Goal: Task Accomplishment & Management: Use online tool/utility

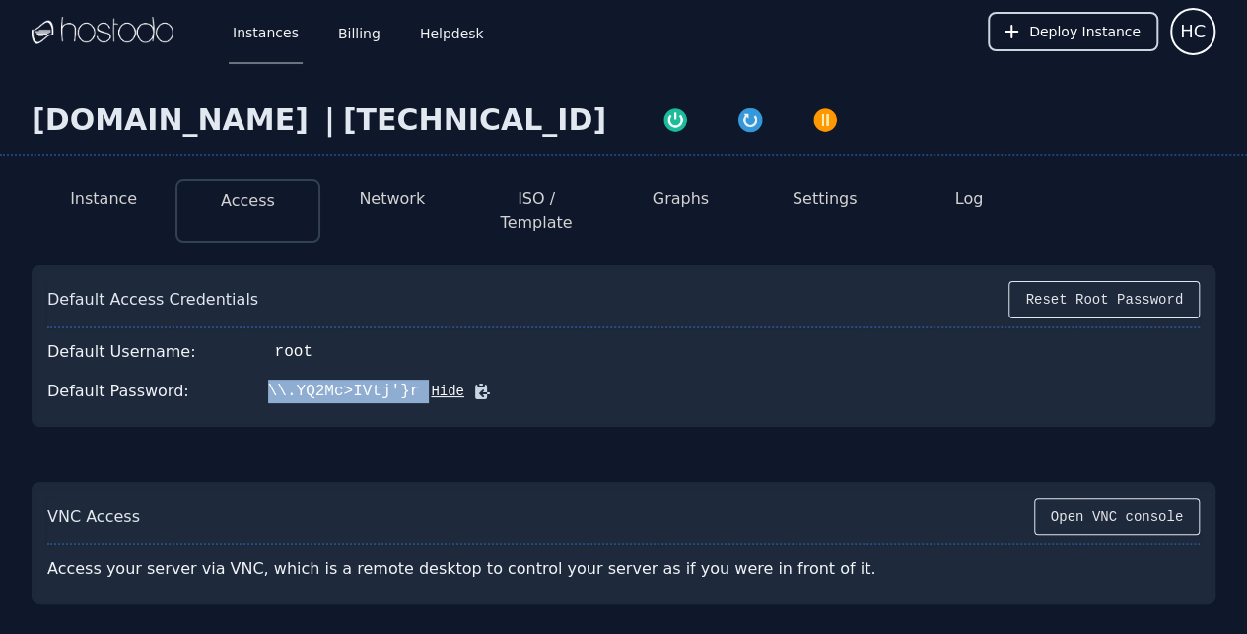
click at [1081, 41] on button "Deploy Instance" at bounding box center [1073, 31] width 171 height 39
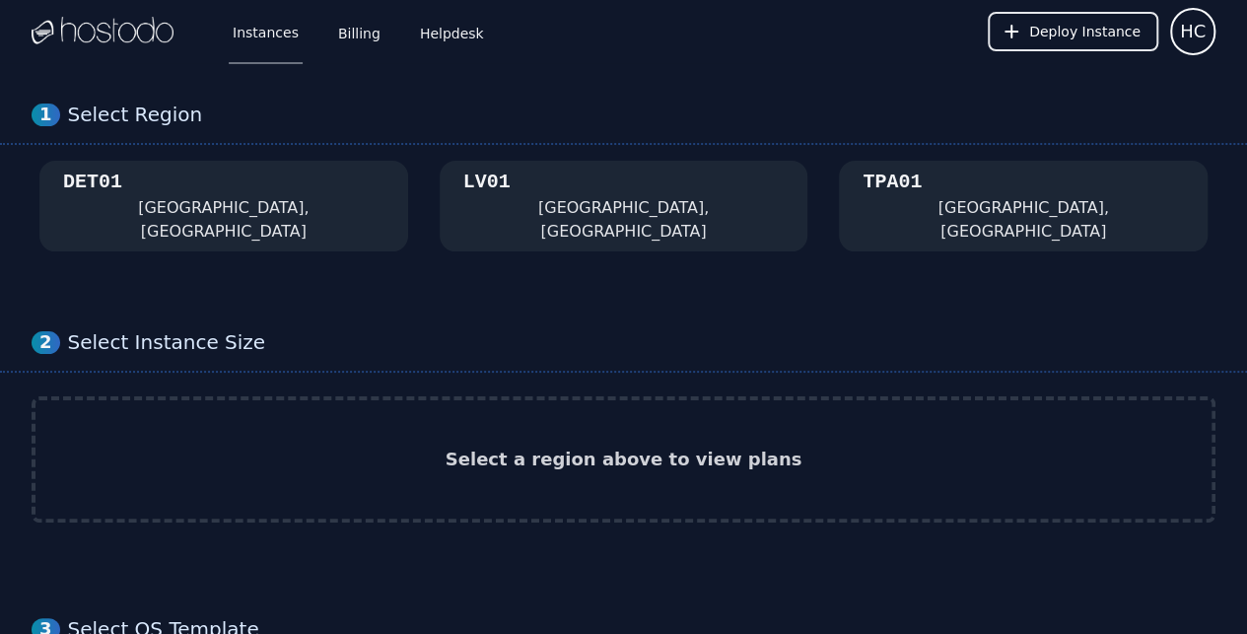
click at [560, 191] on div "[GEOGRAPHIC_DATA], [GEOGRAPHIC_DATA]" at bounding box center [623, 206] width 321 height 75
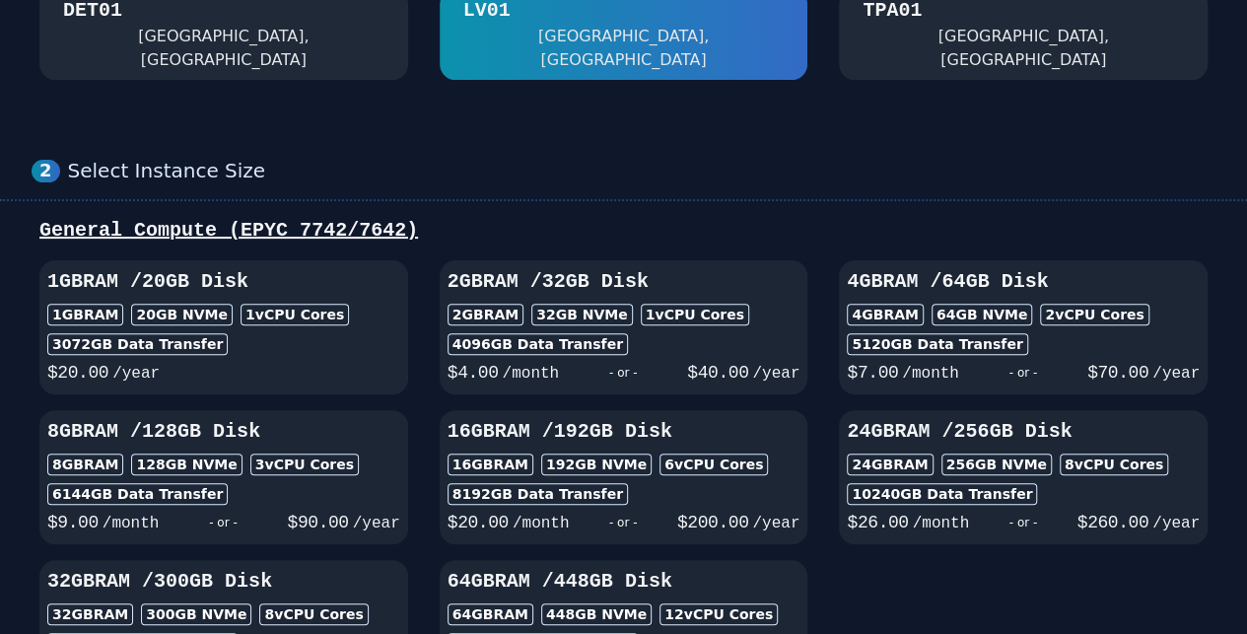
scroll to position [262, 0]
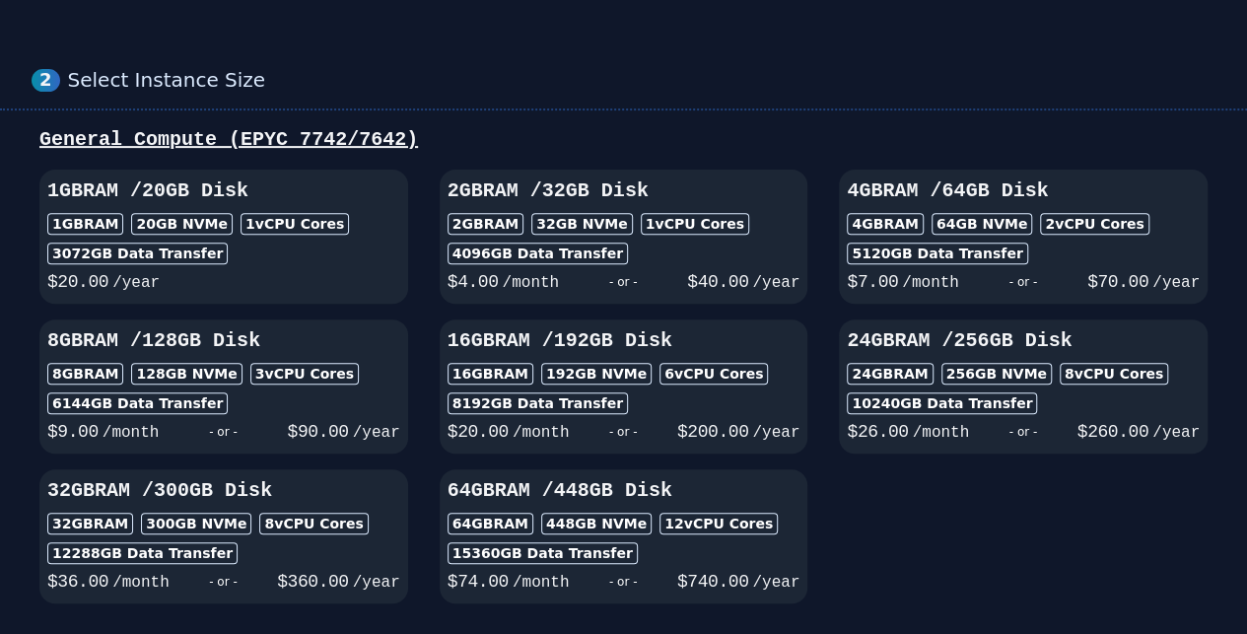
click at [939, 243] on div "5120 GB Data Transfer" at bounding box center [937, 254] width 180 height 22
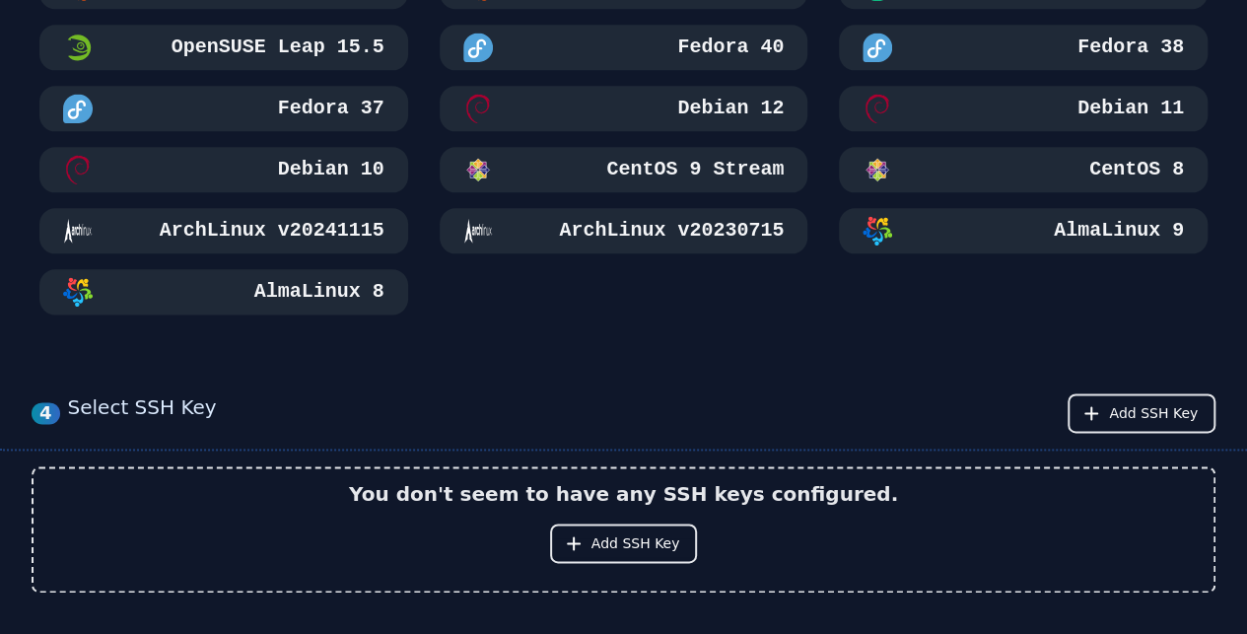
scroll to position [1051, 0]
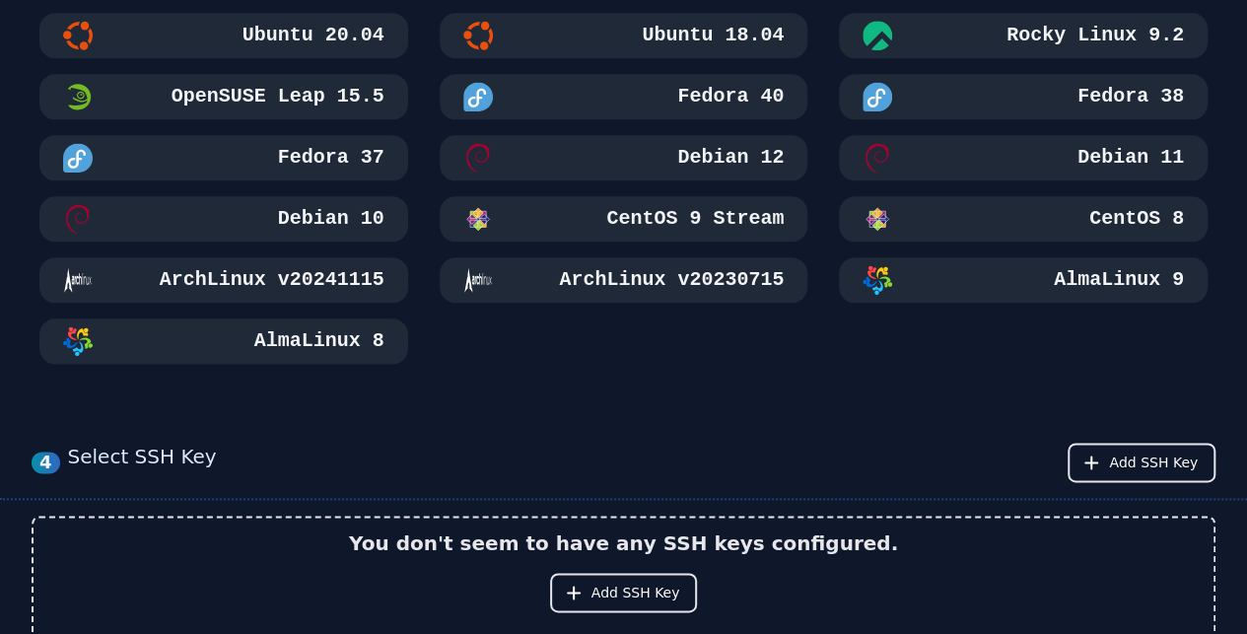
click at [1127, 257] on button "AlmaLinux 9" at bounding box center [1023, 279] width 369 height 45
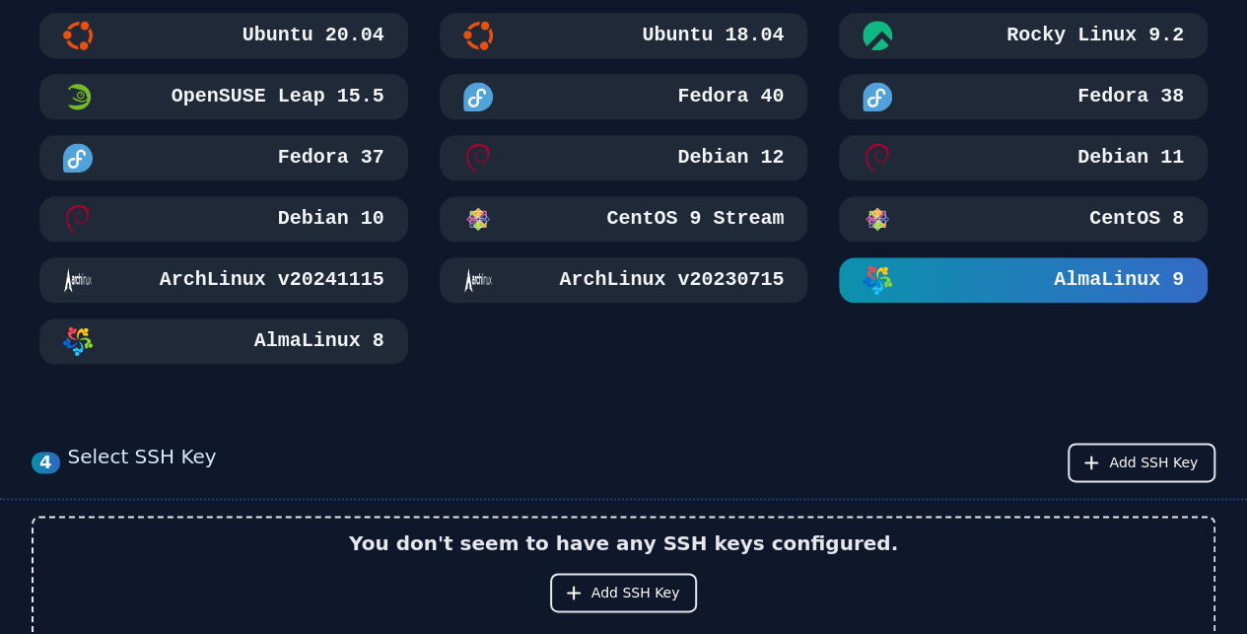
click at [346, 327] on h3 "AlmaLinux 8" at bounding box center [317, 341] width 134 height 28
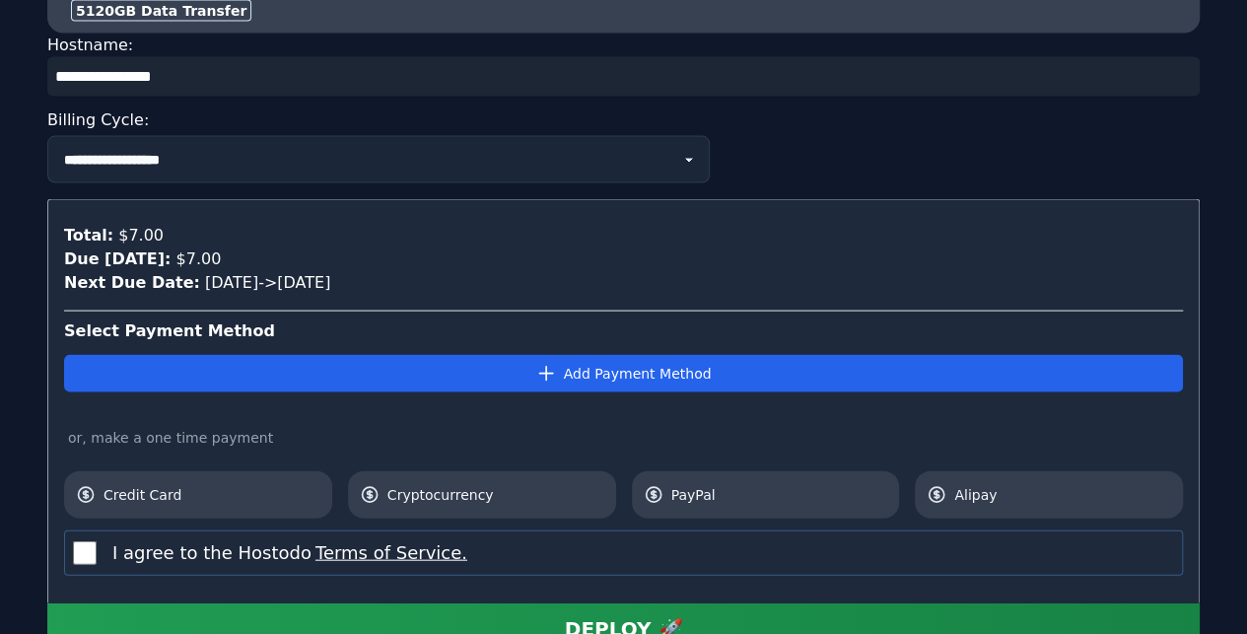
scroll to position [2085, 0]
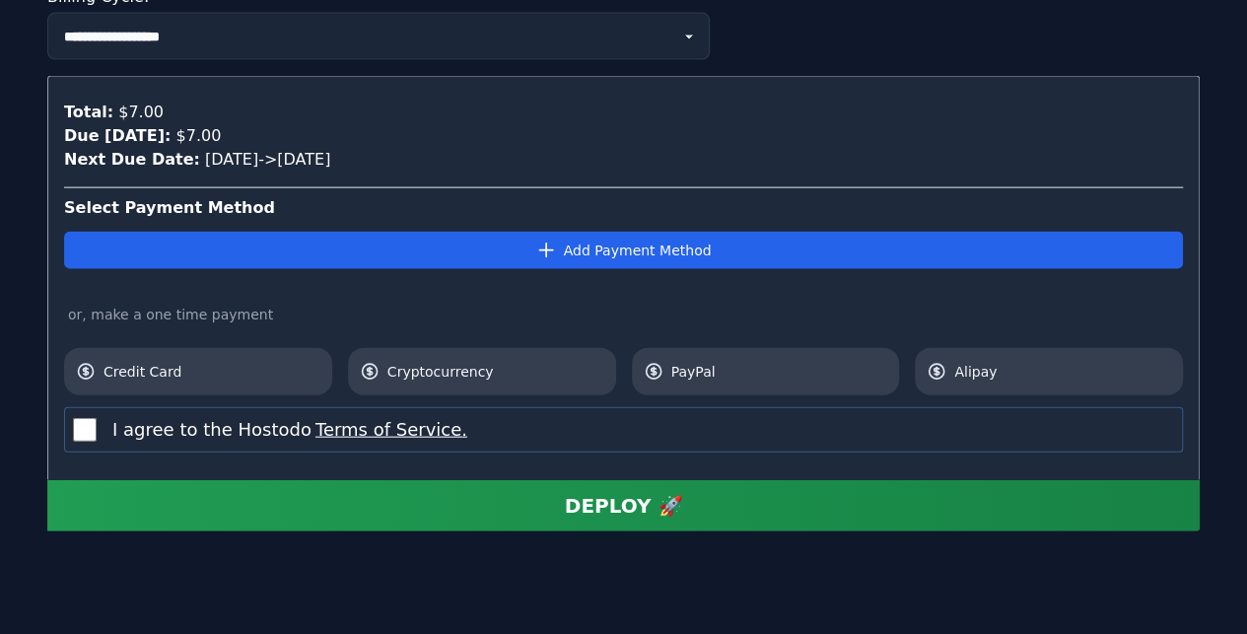
click at [93, 407] on div "I agree to the Hostodo Terms of Service." at bounding box center [623, 429] width 1119 height 45
click at [404, 348] on link "Cryptocurrency" at bounding box center [482, 371] width 268 height 47
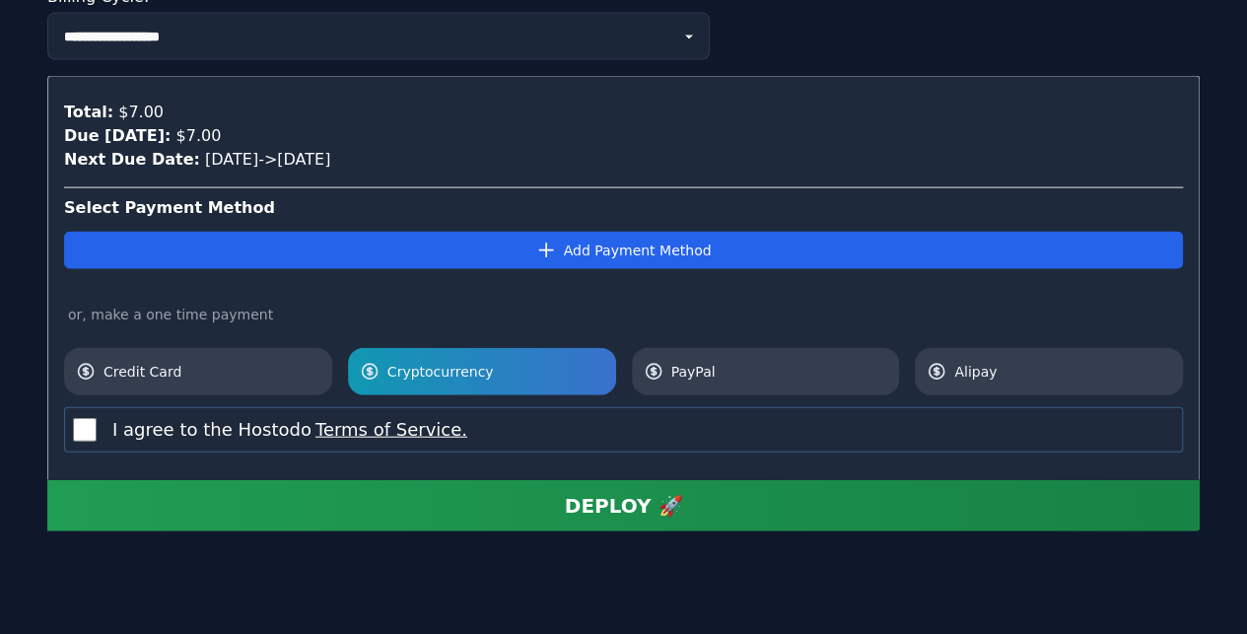
click at [535, 480] on button "DEPLOY 🚀" at bounding box center [623, 505] width 1153 height 51
